Goal: Information Seeking & Learning: Find specific fact

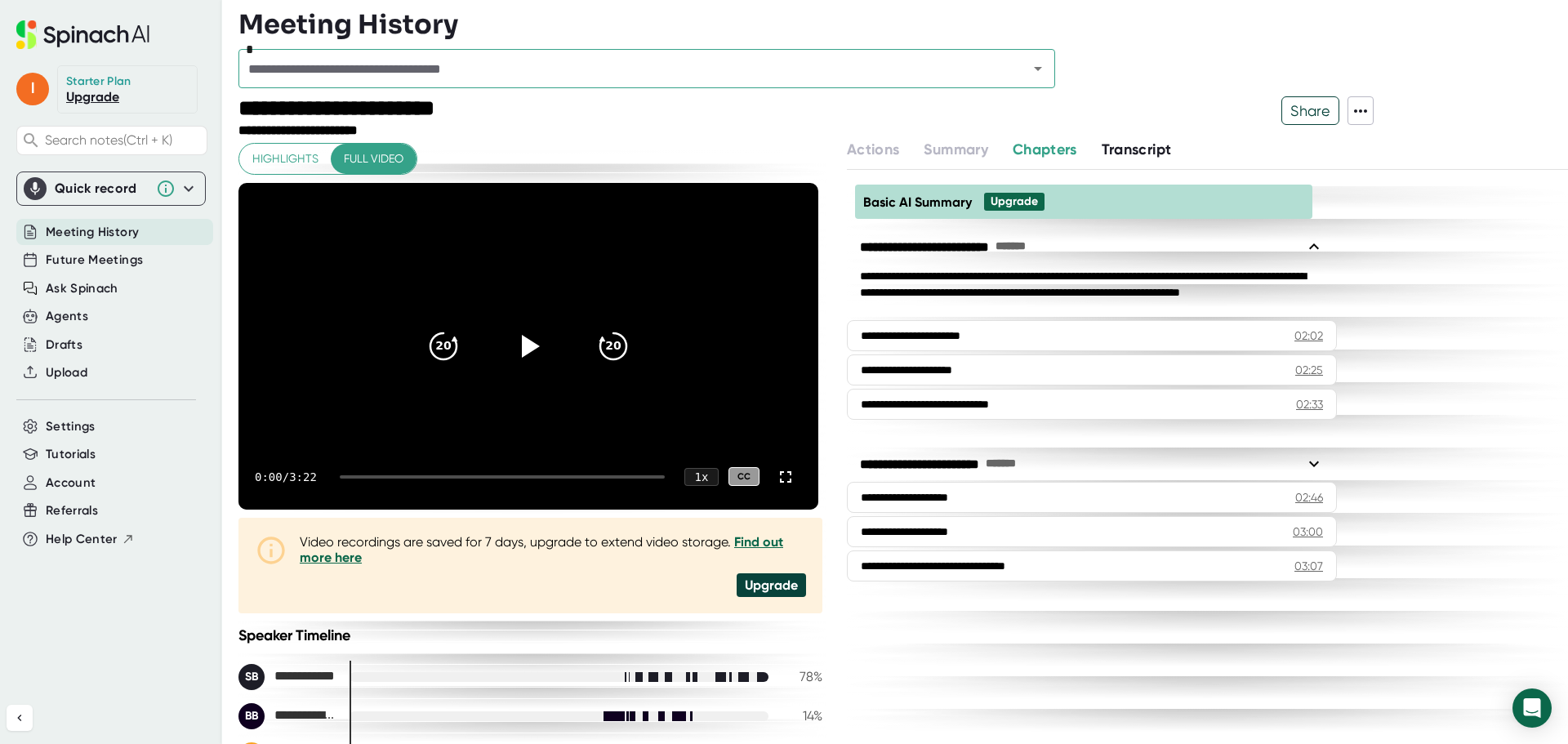
scroll to position [163, 0]
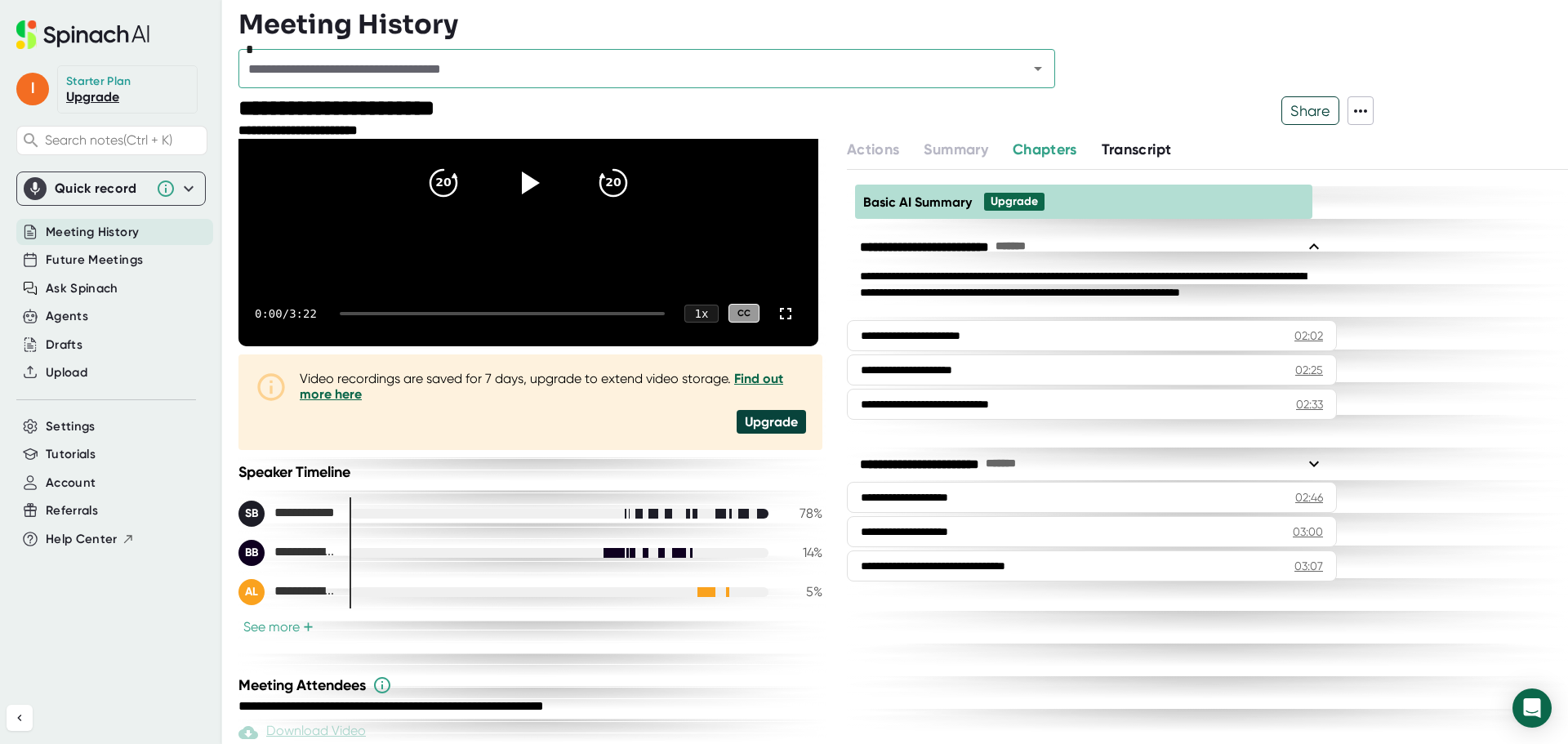
click at [128, 229] on span "Meeting History" at bounding box center [92, 232] width 93 height 19
click at [140, 228] on div "Meeting History" at bounding box center [115, 233] width 197 height 27
click at [123, 145] on span "Search notes (Ctrl + K)" at bounding box center [123, 140] width 158 height 16
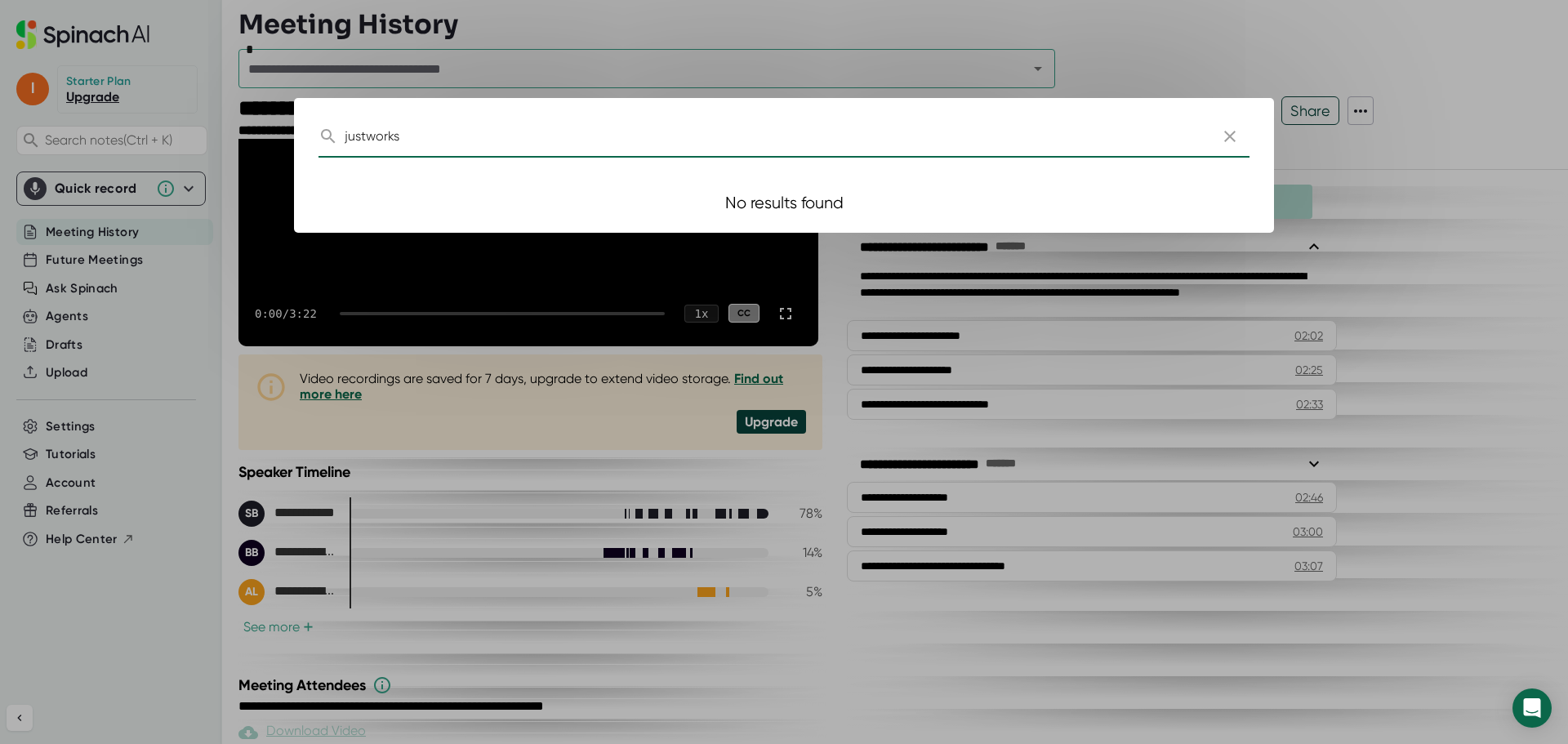
type input "justworks"
